Goal: Information Seeking & Learning: Learn about a topic

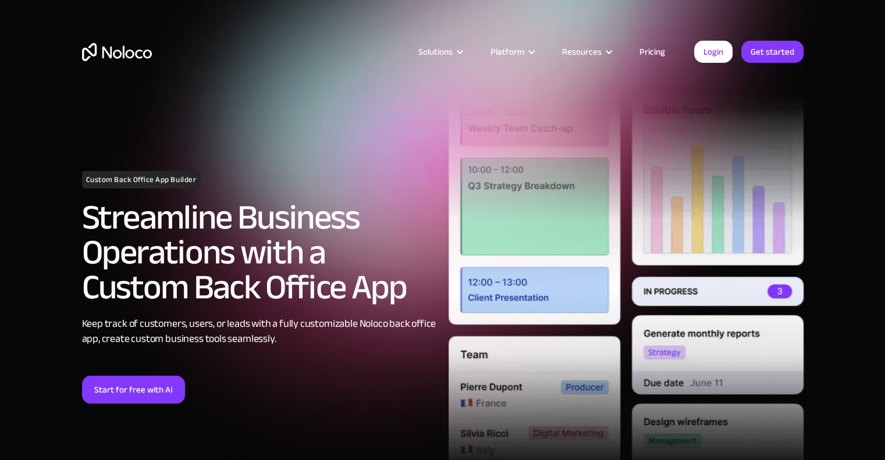
click at [653, 46] on link "Pricing" at bounding box center [652, 51] width 55 height 15
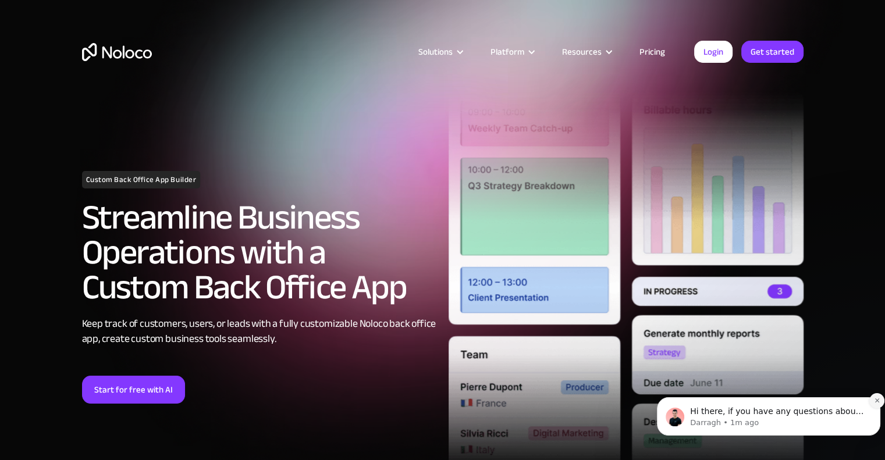
click at [874, 401] on icon "Dismiss notification" at bounding box center [877, 400] width 6 height 6
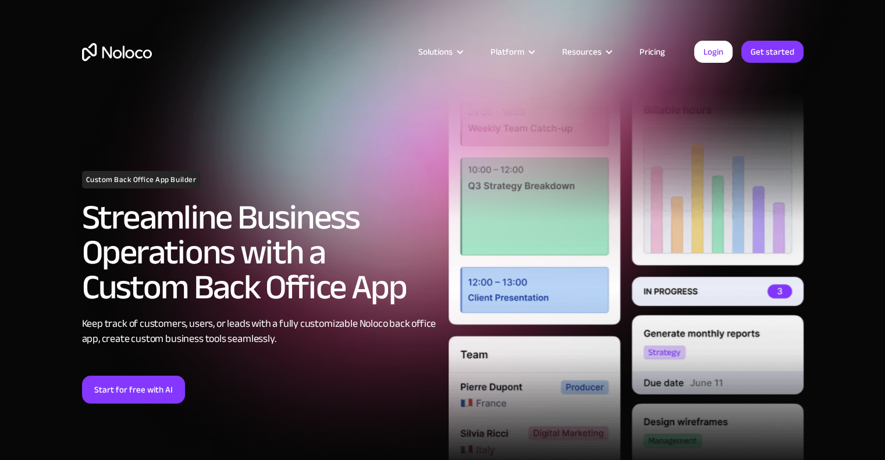
click at [652, 51] on link "Pricing" at bounding box center [652, 51] width 55 height 15
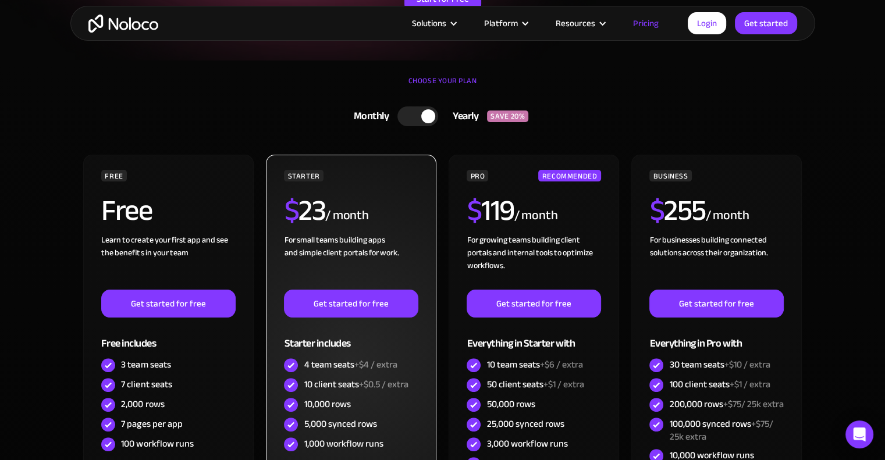
scroll to position [349, 0]
